Goal: Task Accomplishment & Management: Use online tool/utility

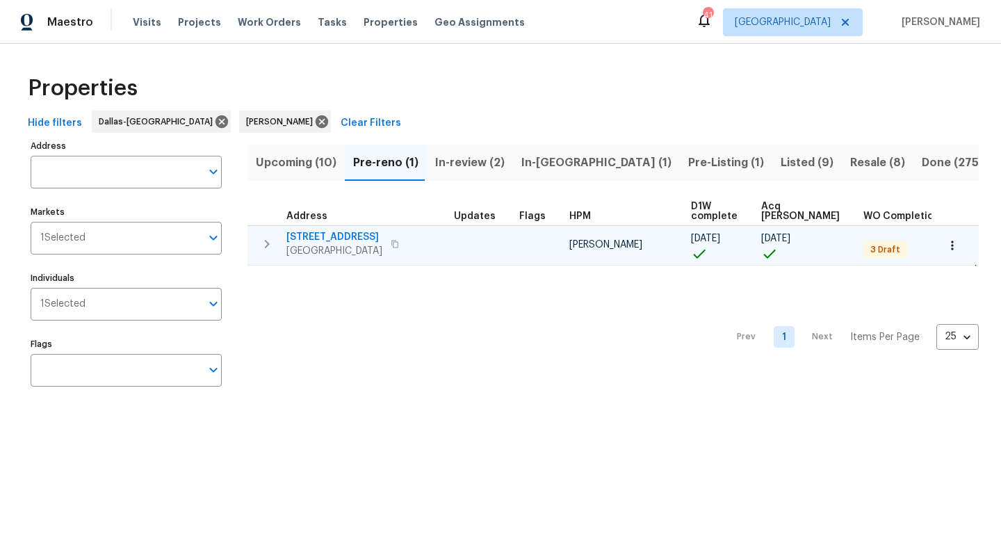
click at [345, 236] on span "[STREET_ADDRESS]" at bounding box center [334, 237] width 96 height 14
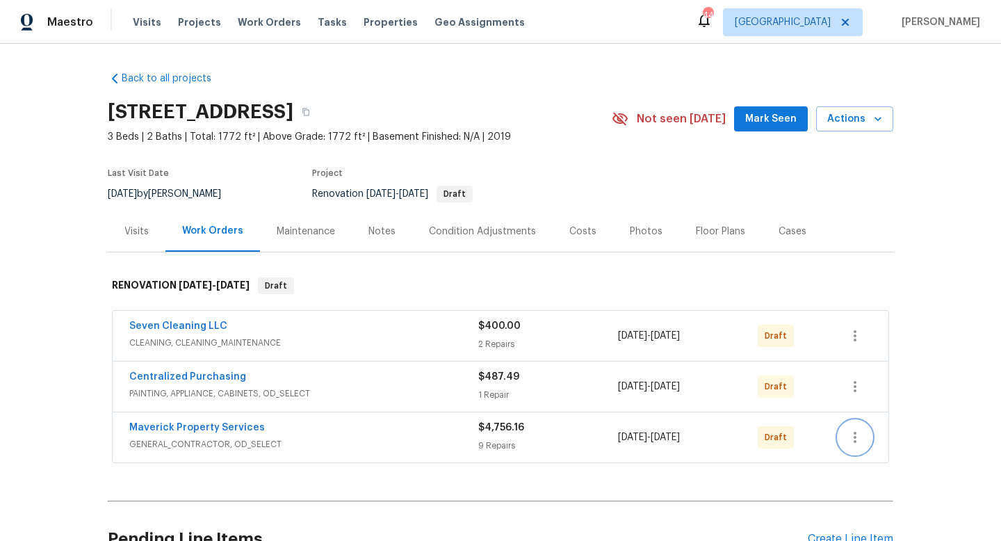
click at [844, 442] on button "button" at bounding box center [854, 436] width 33 height 33
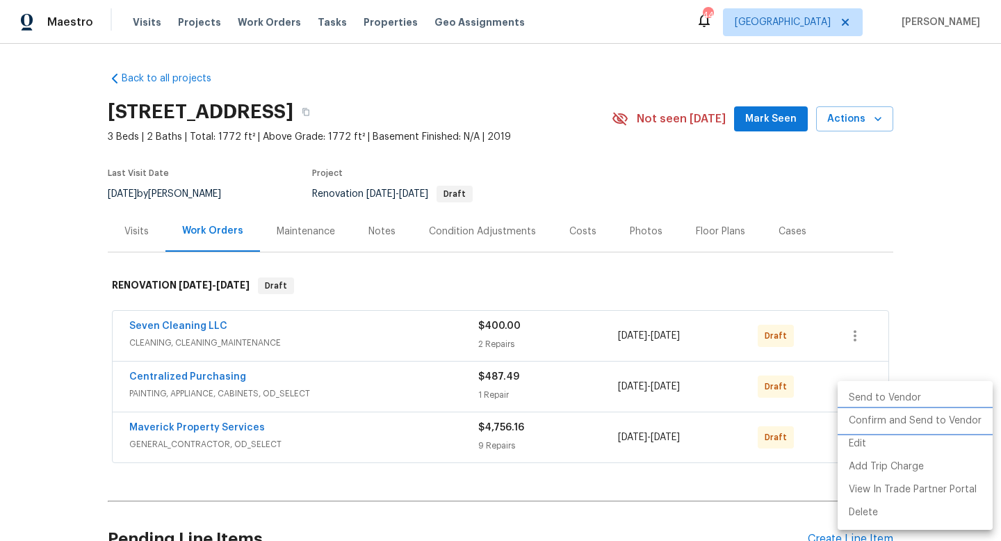
click at [892, 422] on li "Confirm and Send to Vendor" at bounding box center [914, 420] width 155 height 23
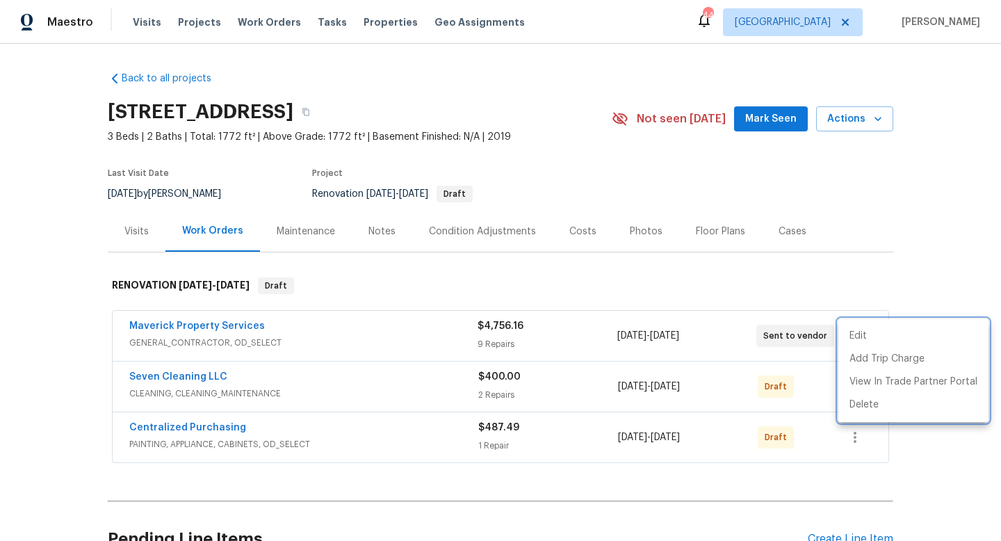
click at [810, 384] on div at bounding box center [500, 270] width 1001 height 541
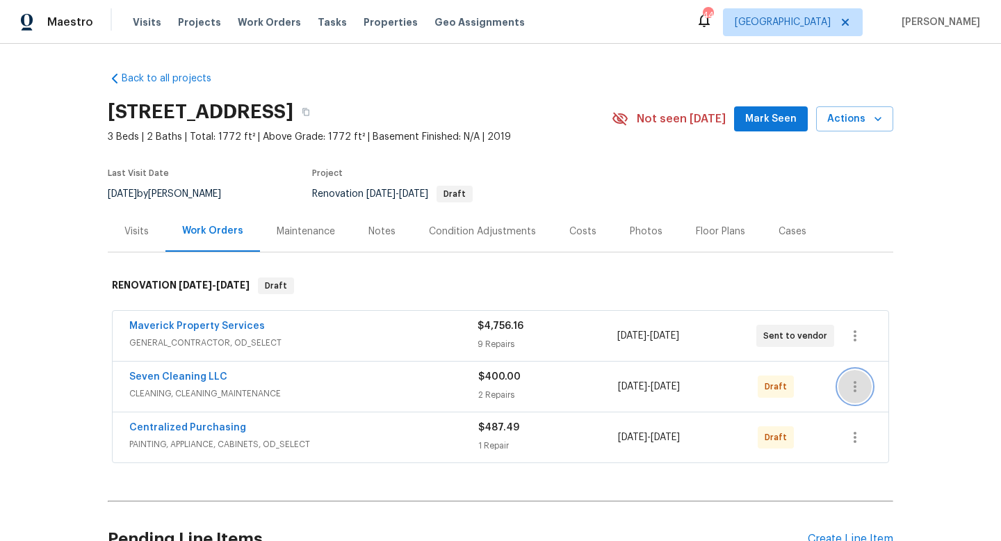
click at [853, 383] on icon "button" at bounding box center [854, 386] width 17 height 17
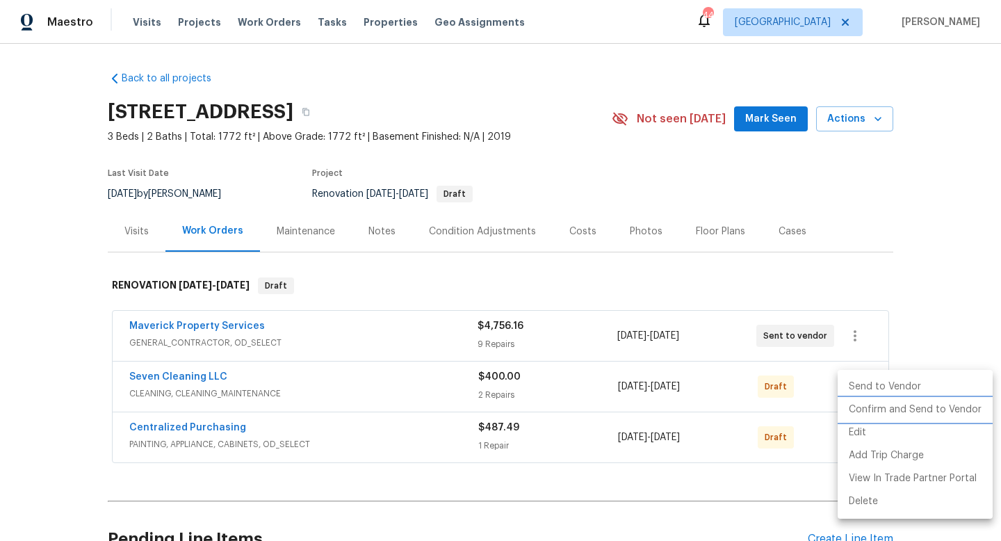
click at [876, 414] on li "Confirm and Send to Vendor" at bounding box center [914, 409] width 155 height 23
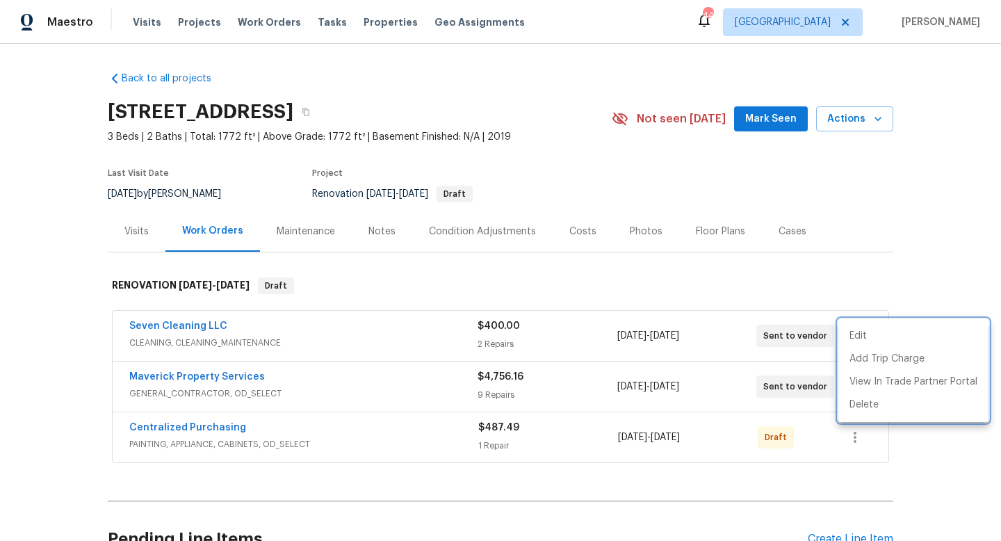
click at [749, 478] on div at bounding box center [500, 270] width 1001 height 541
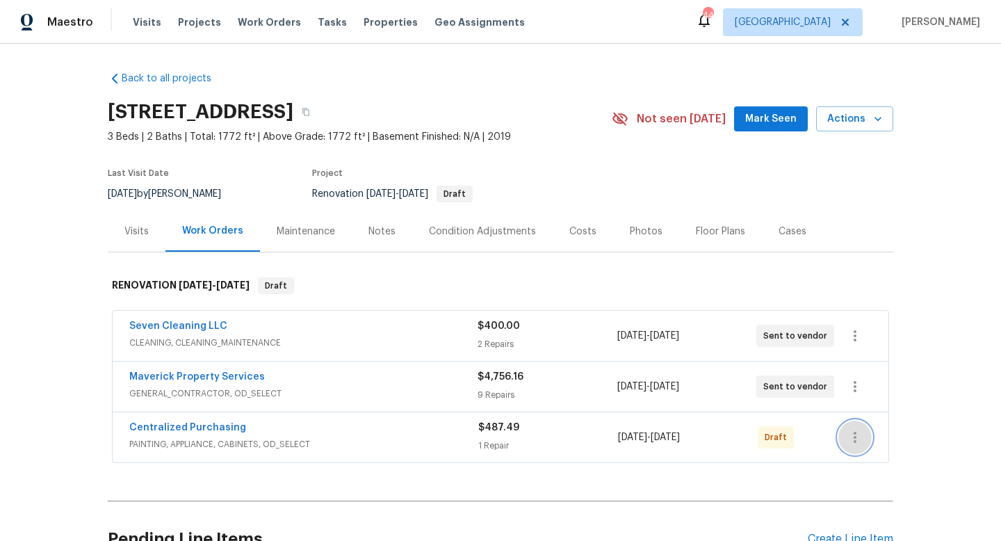
click at [854, 436] on icon "button" at bounding box center [854, 437] width 3 height 11
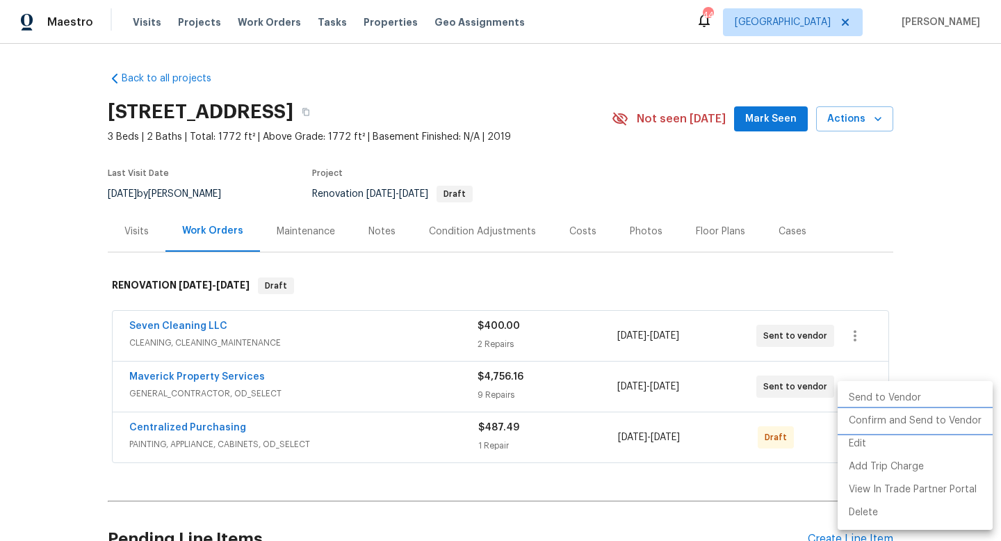
click at [885, 422] on li "Confirm and Send to Vendor" at bounding box center [914, 420] width 155 height 23
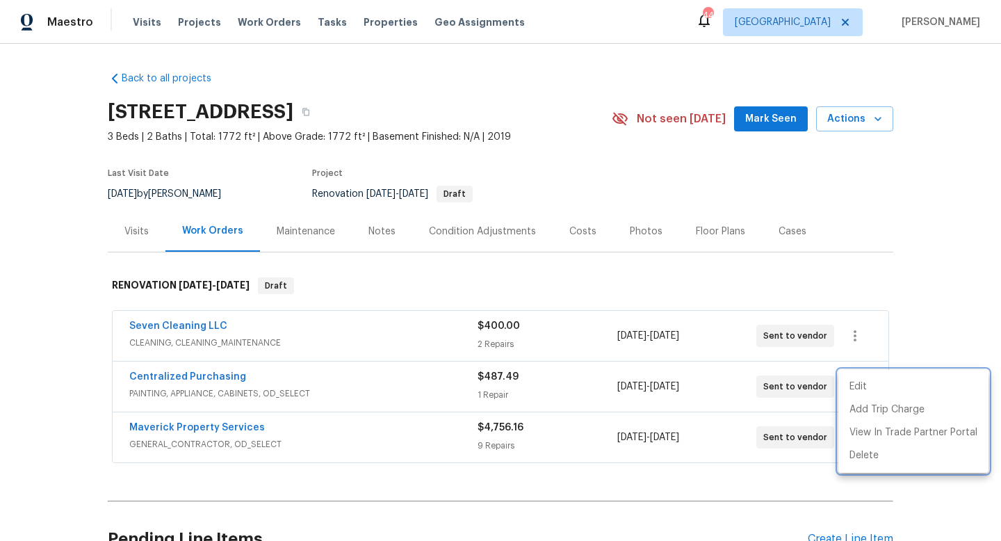
click at [730, 511] on div at bounding box center [500, 270] width 1001 height 541
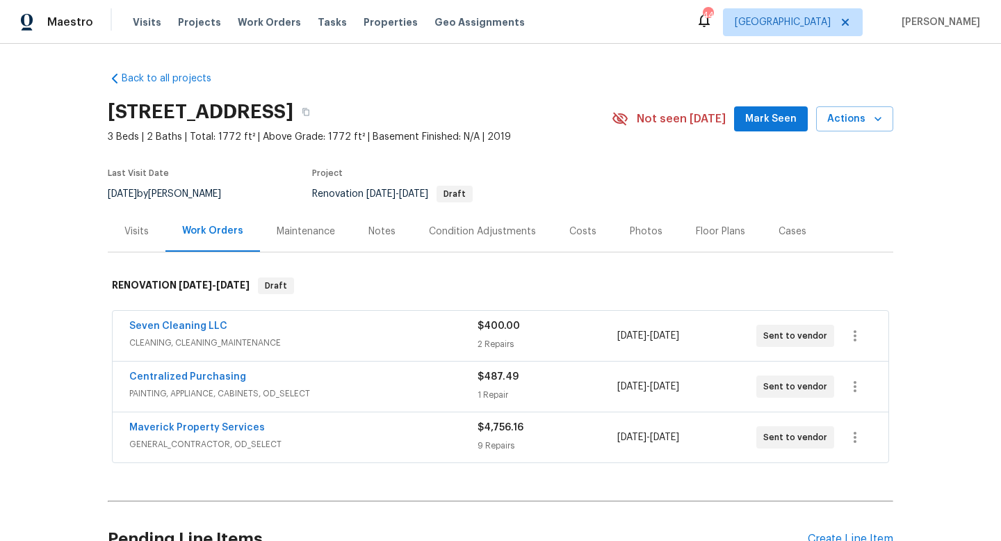
click at [769, 123] on span "Mark Seen" at bounding box center [770, 118] width 51 height 17
